Goal: Task Accomplishment & Management: Manage account settings

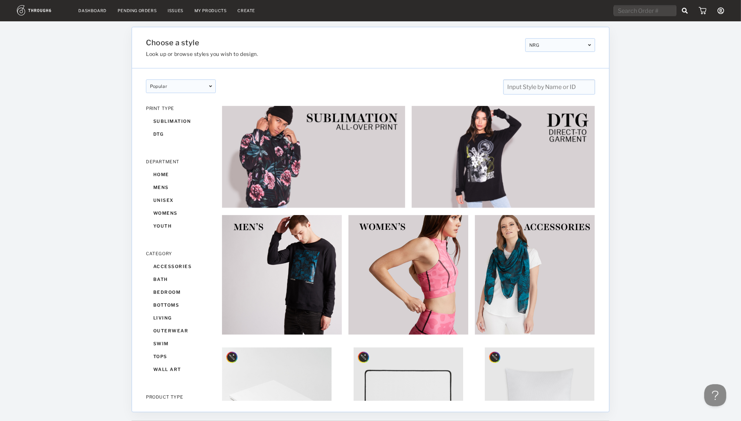
click at [547, 42] on div "NRG" at bounding box center [560, 45] width 70 height 14
click at [533, 61] on div "Choose a style Look up or browse styles you wish to design. NRG NRG PADI NRG PA…" at bounding box center [370, 47] width 477 height 41
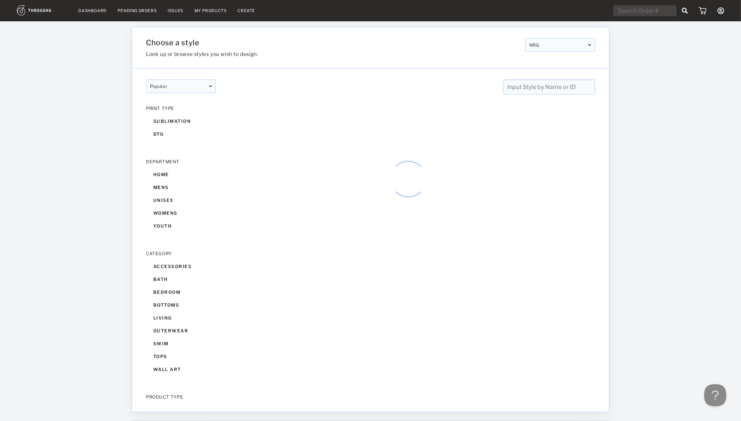
click at [93, 8] on link "Dashboard" at bounding box center [93, 10] width 28 height 5
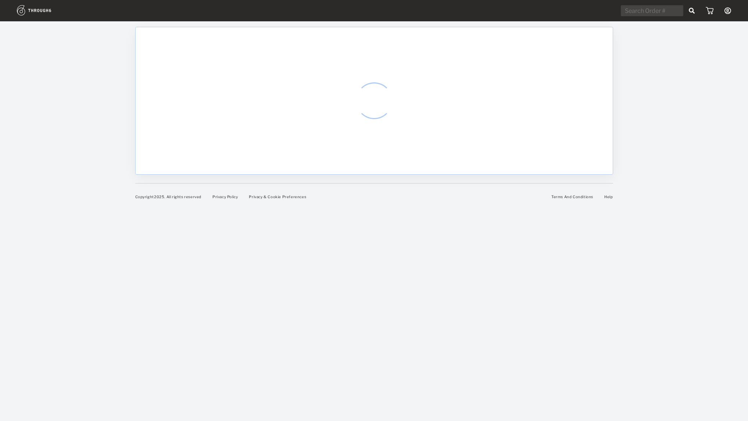
select select "8"
select select "2025"
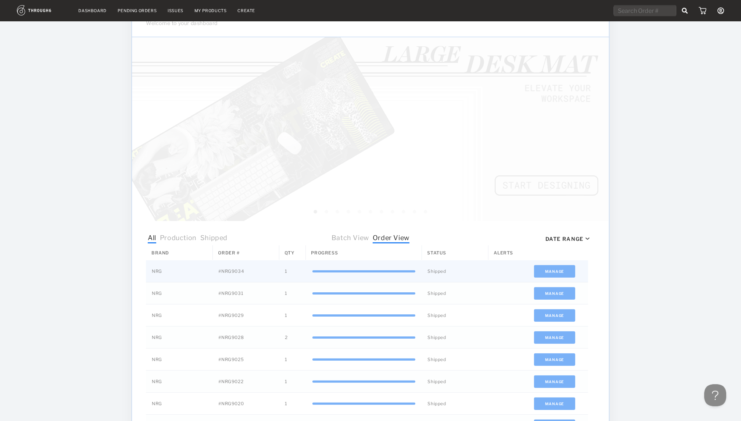
scroll to position [138, 0]
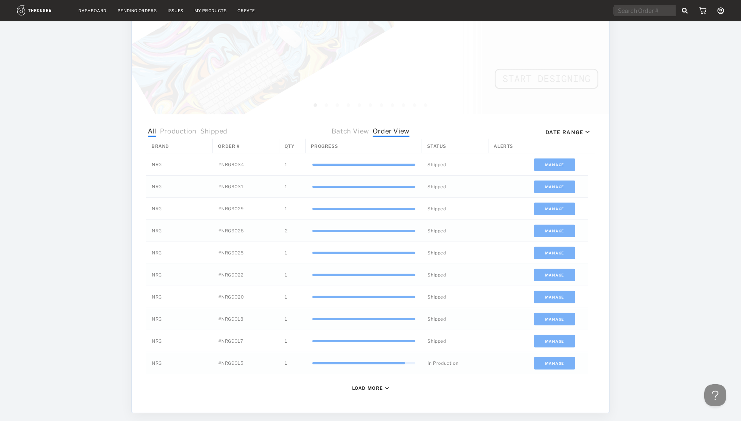
click at [387, 389] on div "Load More" at bounding box center [370, 388] width 37 height 6
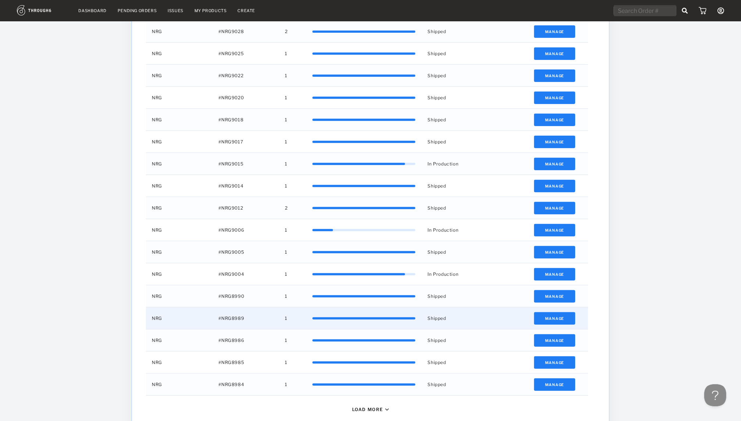
scroll to position [383, 0]
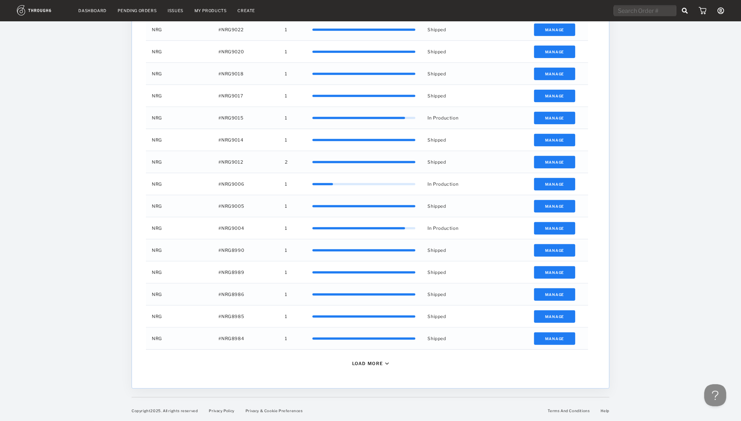
click at [373, 365] on div "Load More" at bounding box center [367, 364] width 31 height 6
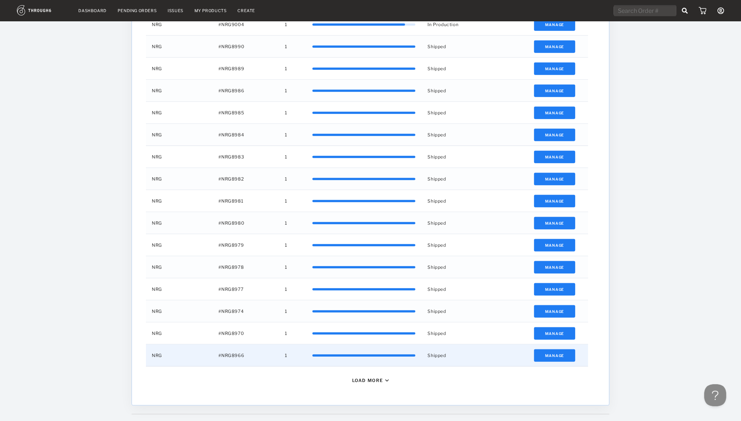
scroll to position [604, 0]
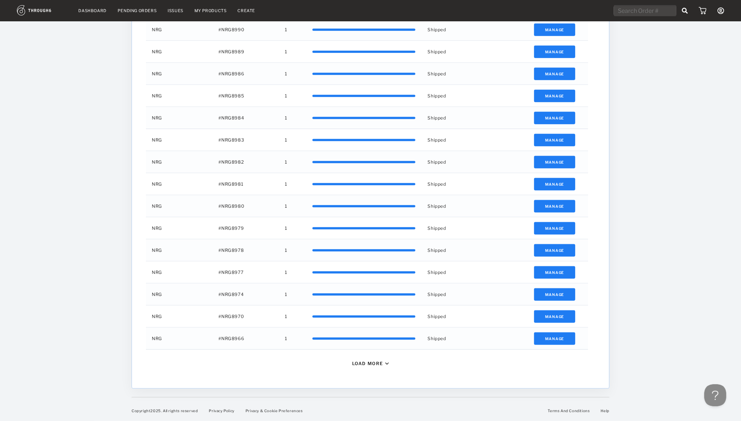
click at [374, 363] on div "Load More" at bounding box center [367, 364] width 31 height 6
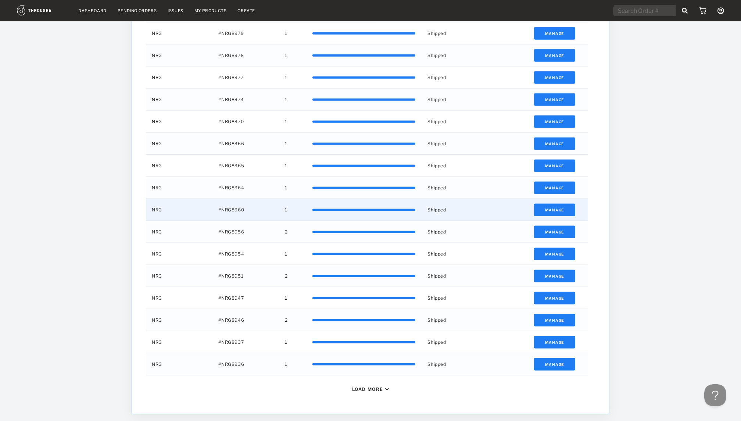
scroll to position [824, 0]
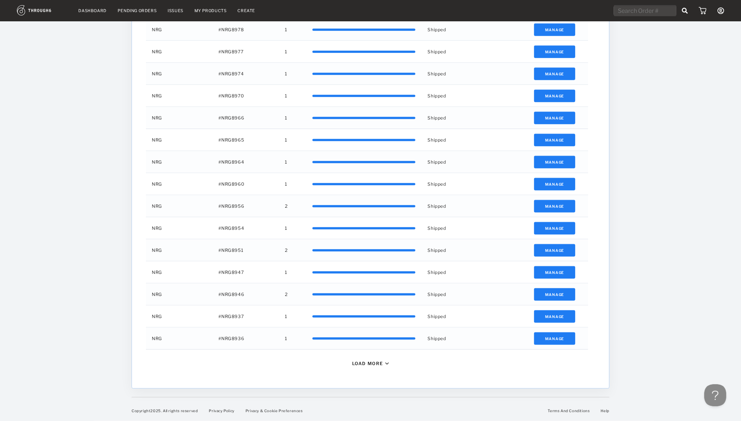
click at [372, 362] on div "Load More" at bounding box center [367, 364] width 31 height 6
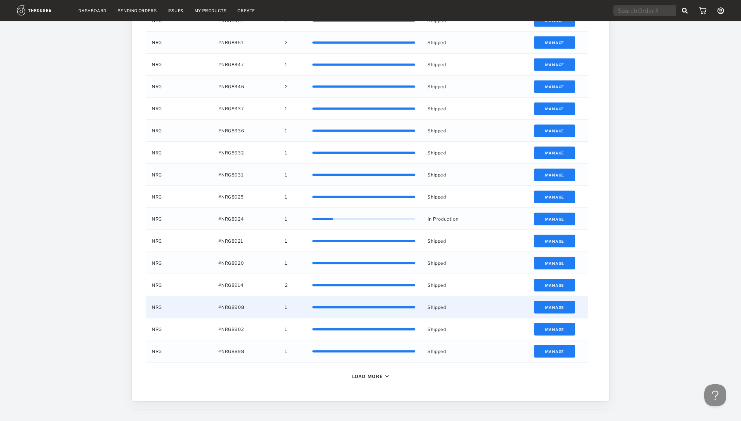
scroll to position [1045, 0]
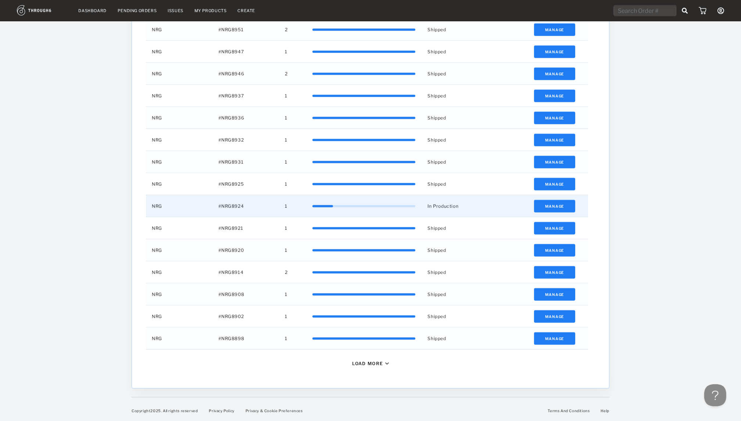
click at [242, 207] on div "#NRG8924" at bounding box center [246, 206] width 67 height 22
click at [542, 206] on button "Manage" at bounding box center [555, 206] width 42 height 12
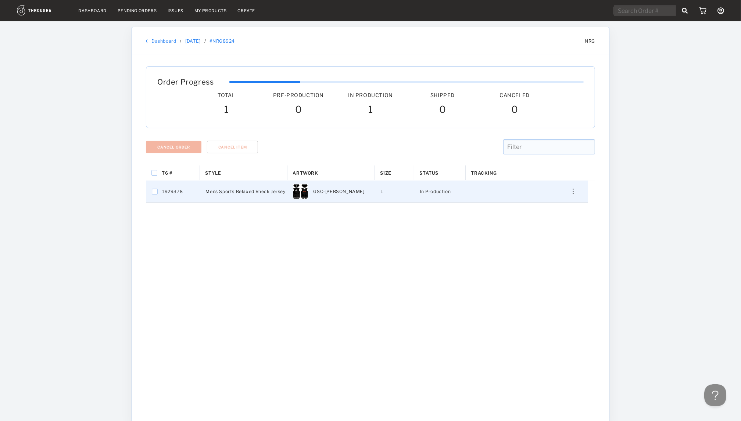
click at [574, 190] on img "Press SPACE to select this row." at bounding box center [573, 192] width 1 height 6
click at [526, 233] on span "View History" at bounding box center [539, 231] width 29 height 10
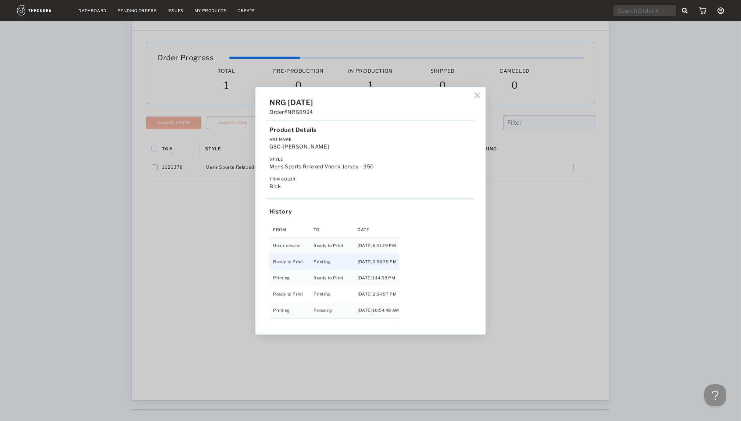
scroll to position [37, 0]
